Goal: Check status: Check status

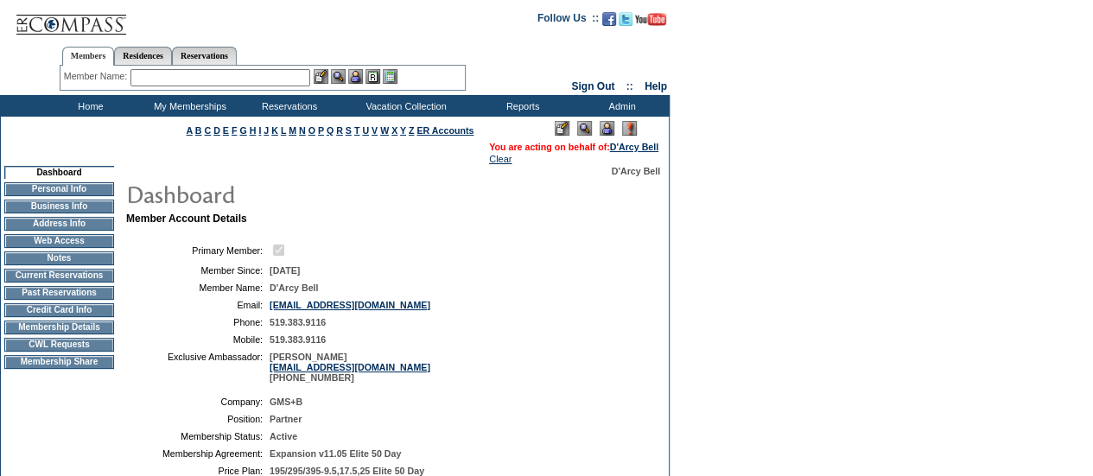
click at [607, 126] on img at bounding box center [607, 128] width 15 height 15
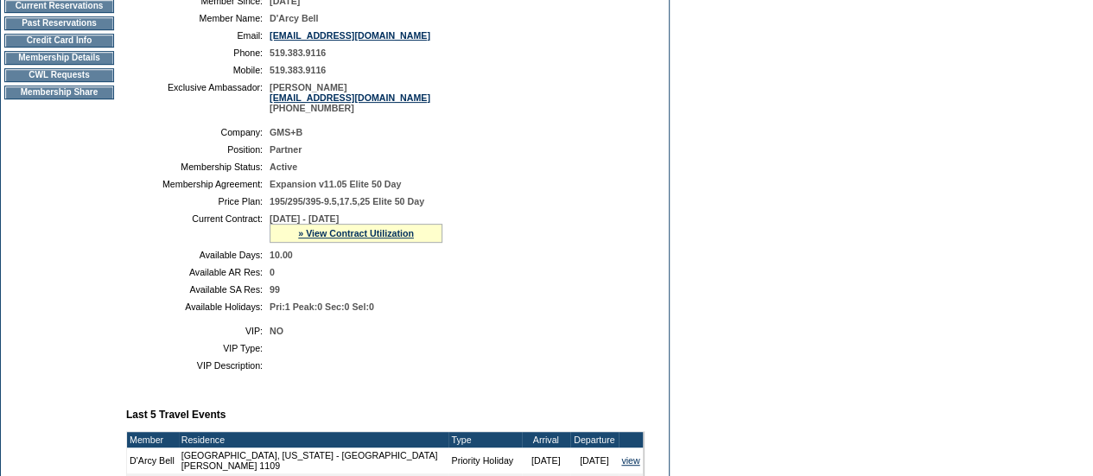
scroll to position [299, 0]
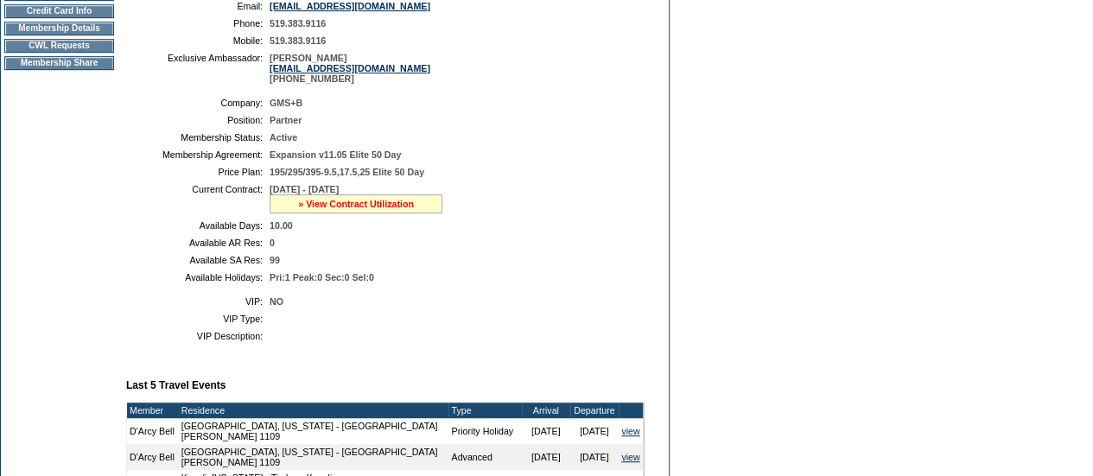
click at [359, 209] on link "» View Contract Utilization" at bounding box center [356, 204] width 116 height 10
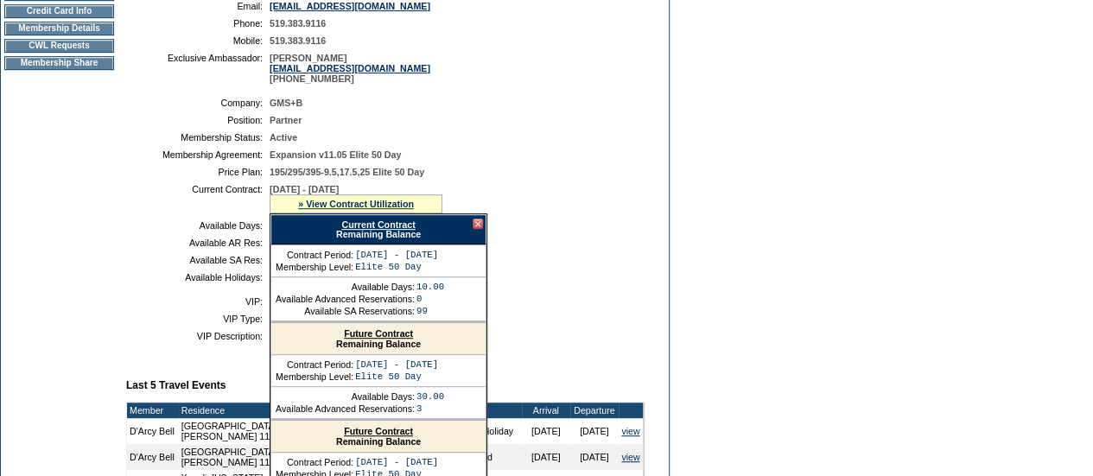
click at [376, 230] on link "Current Contract" at bounding box center [377, 224] width 73 height 10
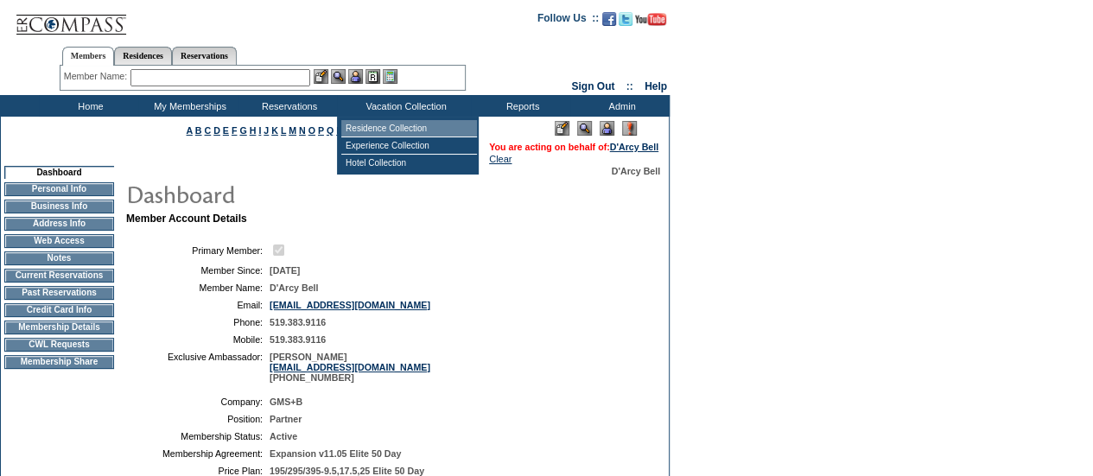
click at [404, 124] on td "Residence Collection" at bounding box center [409, 128] width 136 height 17
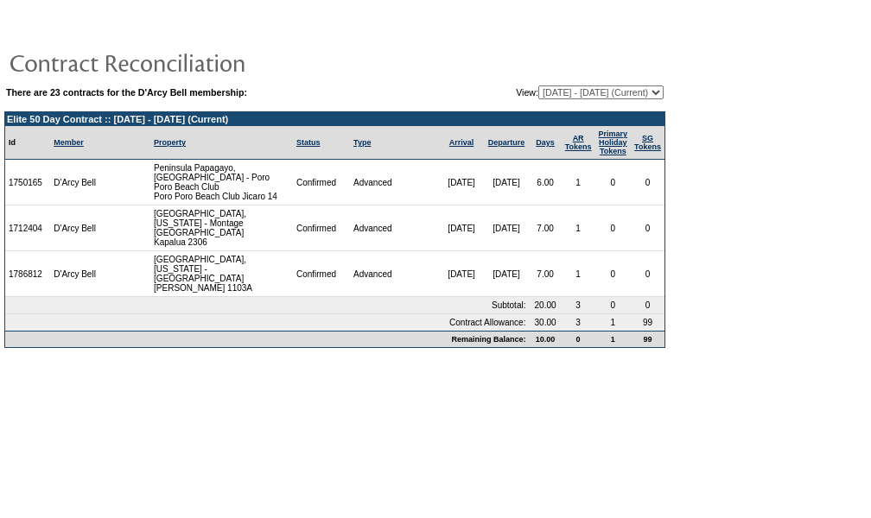
click at [568, 91] on select "[DATE] - [DATE] [DATE] - [DATE] [DATE] - [DATE] [DATE] - [DATE] [DATE] - [DATE]…" at bounding box center [600, 93] width 125 height 14
select select "123473"
click at [538, 86] on select "05/01/06 - 05/31/07 06/01/07 - 05/31/08 06/01/08 - 05/31/09 06/01/09 - 05/31/10…" at bounding box center [600, 93] width 125 height 14
